Goal: Navigation & Orientation: Find specific page/section

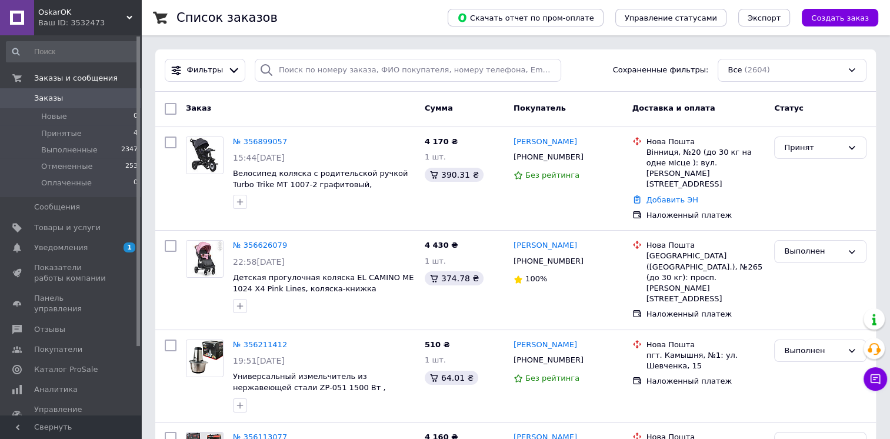
click at [49, 19] on div "Ваш ID: 3532473" at bounding box center [89, 23] width 103 height 11
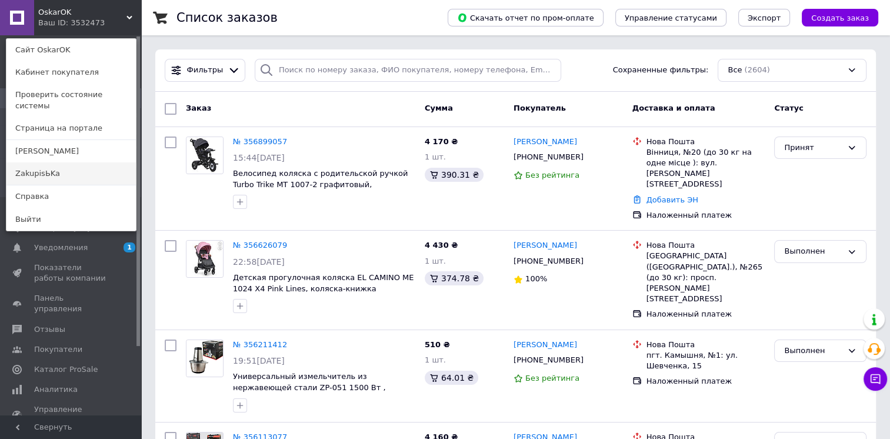
click at [58, 162] on link "ZakupisЬKa" at bounding box center [70, 173] width 129 height 22
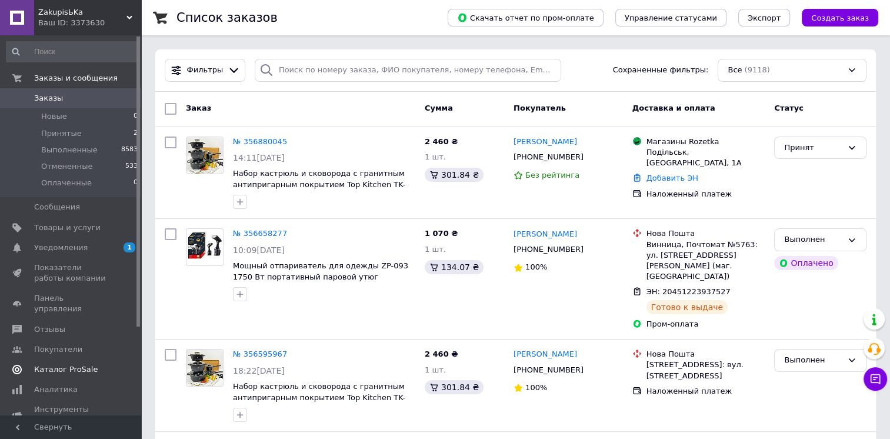
click at [63, 364] on span "Каталог ProSale" at bounding box center [65, 369] width 63 height 11
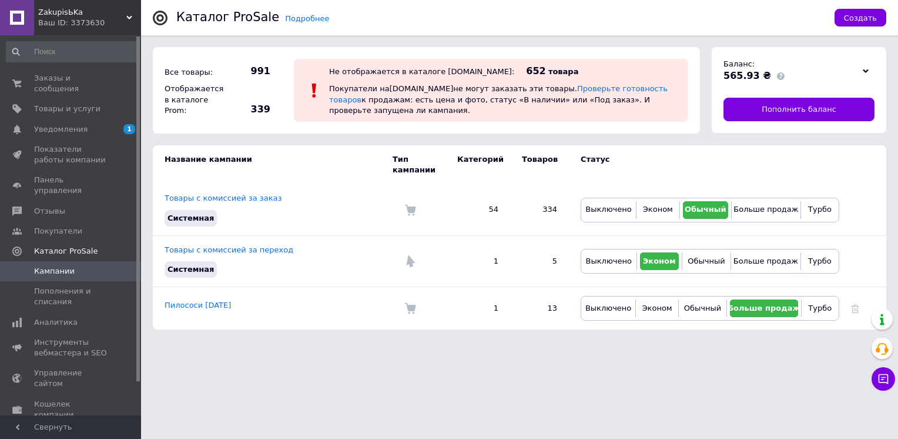
click at [80, 20] on div "Ваш ID: 3373630" at bounding box center [89, 23] width 103 height 11
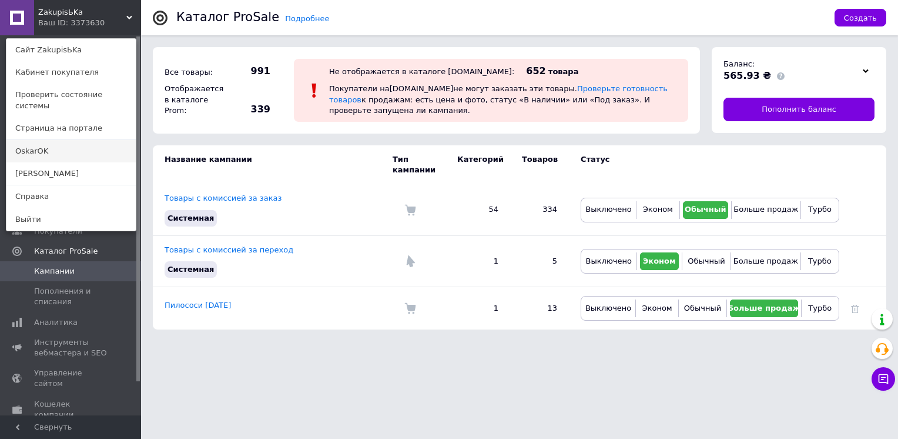
click at [66, 142] on link "OskarOK" at bounding box center [70, 151] width 129 height 22
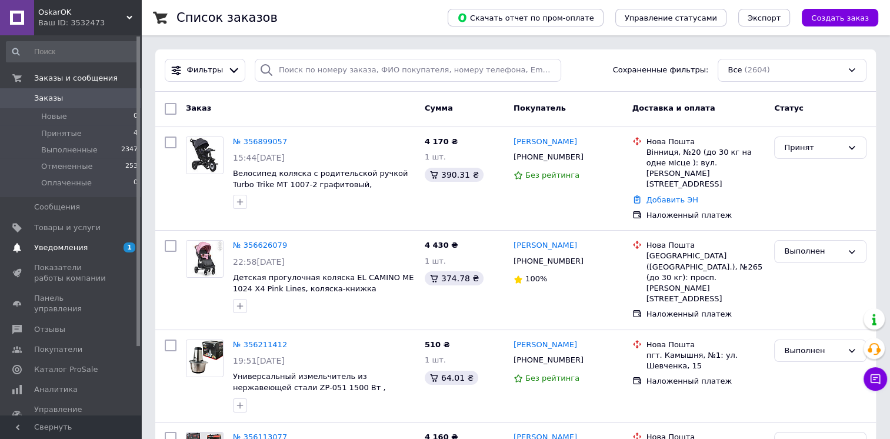
click at [63, 250] on span "Уведомления" at bounding box center [61, 247] width 54 height 11
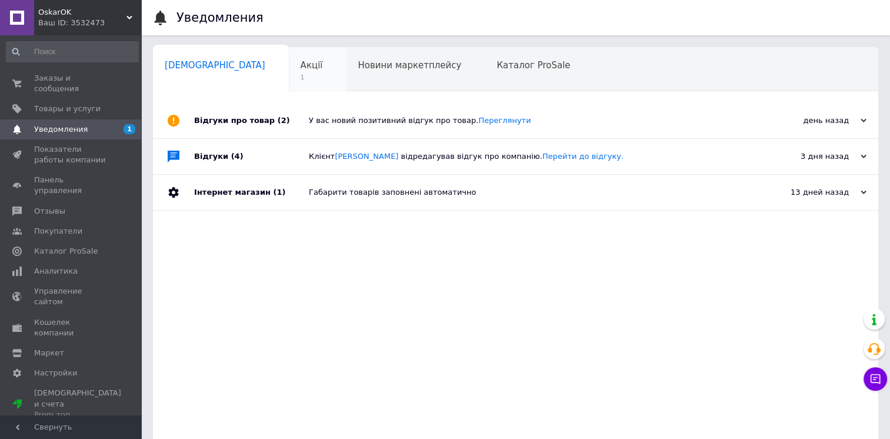
click at [300, 81] on span "1" at bounding box center [311, 77] width 22 height 9
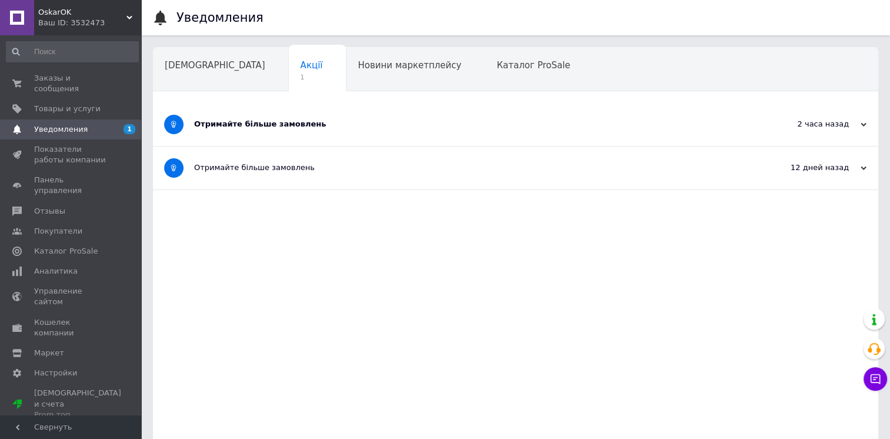
click at [250, 122] on div "Отримайте більше замовлень" at bounding box center [471, 124] width 554 height 11
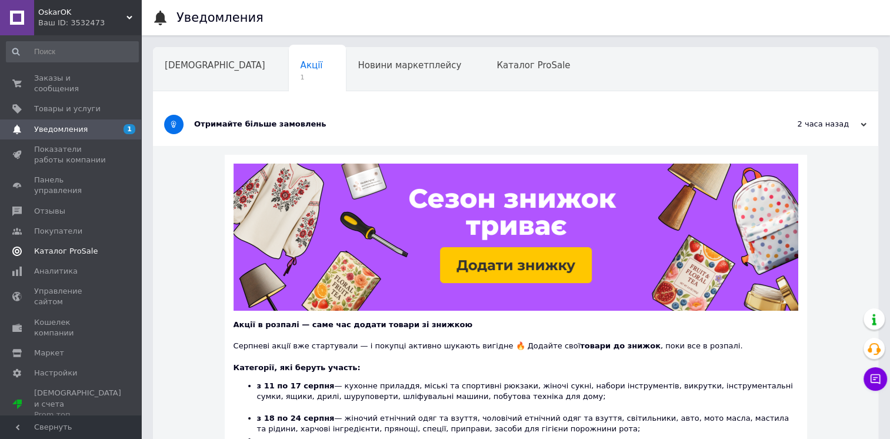
click at [66, 246] on span "Каталог ProSale" at bounding box center [65, 251] width 63 height 11
